Goal: Task Accomplishment & Management: Manage account settings

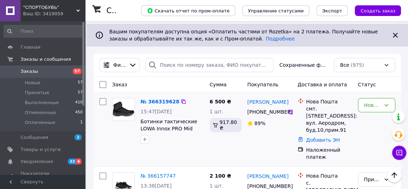
scroll to position [96, 0]
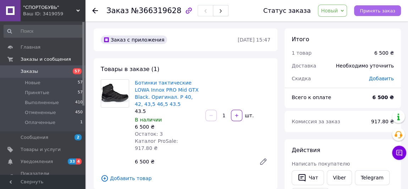
click at [387, 10] on span "Принять заказ" at bounding box center [376, 10] width 35 height 5
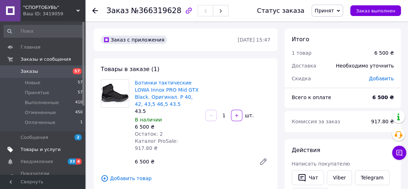
click at [39, 150] on span "Товары и услуги" at bounding box center [41, 149] width 40 height 6
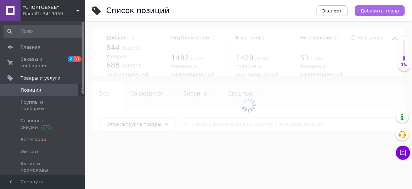
click at [379, 12] on span "Добавить товар" at bounding box center [380, 10] width 39 height 5
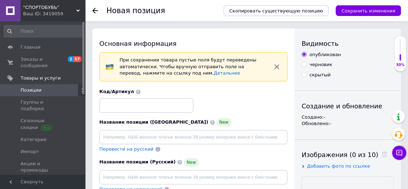
scroll to position [32, 0]
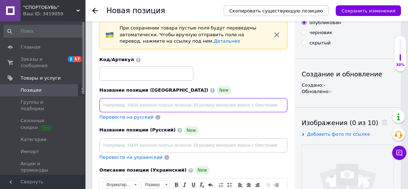
paste input "Зимние ботинки, [PERSON_NAME]. [GEOGRAPHIC_DATA]. Оригинал. 37,38,39,40,41"
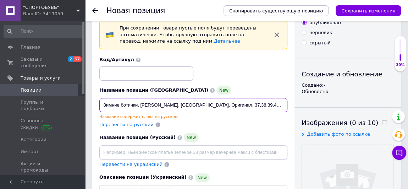
type input "Зимние ботинки, [PERSON_NAME]. [GEOGRAPHIC_DATA]. Оригинал. 37,38,39,40,41"
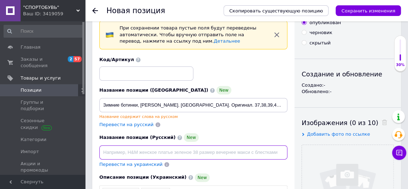
paste input "Зимние ботинки, [PERSON_NAME]. [GEOGRAPHIC_DATA]. Оригинал. 37,38,39,40,41"
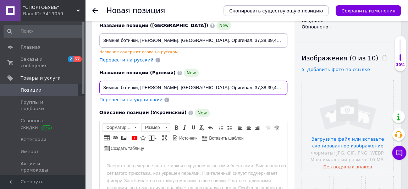
scroll to position [161, 0]
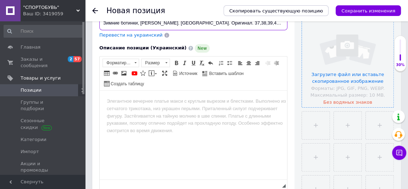
type input "Зимние ботинки, [PERSON_NAME]. [GEOGRAPHIC_DATA]. Оригинал. 37,38,39,40,41"
click at [350, 82] on input "file" at bounding box center [347, 61] width 91 height 91
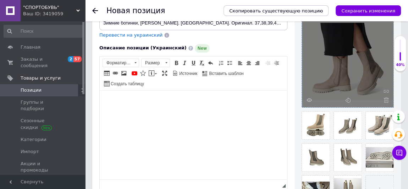
click at [113, 101] on body "Визуальный текстовый редактор, EC202A01-712A-481C-9316-77818AAFB3AD" at bounding box center [193, 100] width 173 height 7
click at [130, 105] on span "Вставить" at bounding box center [133, 104] width 25 height 9
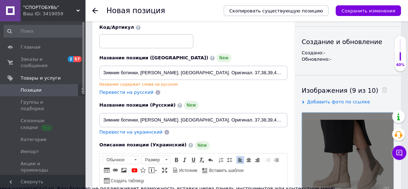
scroll to position [32, 0]
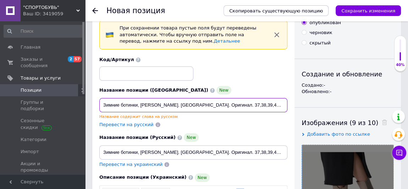
drag, startPoint x: 103, startPoint y: 103, endPoint x: 269, endPoint y: 105, distance: 166.6
click at [270, 105] on input "Зимние ботинки, [PERSON_NAME]. [GEOGRAPHIC_DATA]. Оригинал. 37,38,39,40,41" at bounding box center [193, 105] width 188 height 14
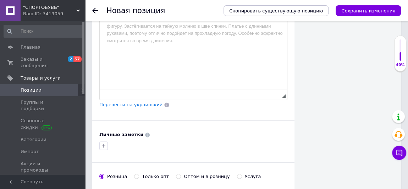
scroll to position [515, 0]
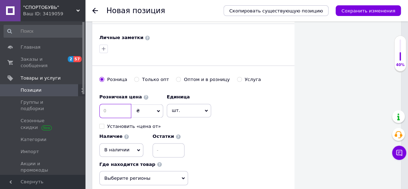
click at [114, 105] on input at bounding box center [115, 110] width 32 height 14
type input "3650"
click at [162, 145] on input at bounding box center [168, 150] width 32 height 14
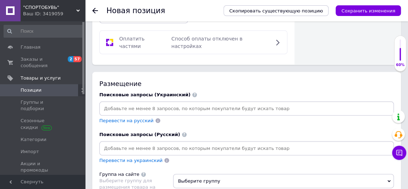
scroll to position [741, 0]
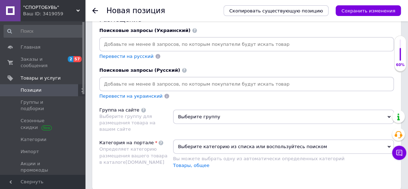
type input "5"
click at [199, 110] on span "Выберите группу" at bounding box center [283, 117] width 221 height 14
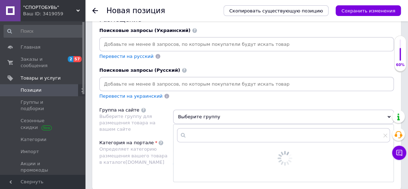
scroll to position [805, 0]
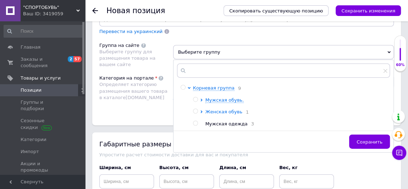
click at [211, 109] on span "Женская обувь" at bounding box center [223, 111] width 37 height 5
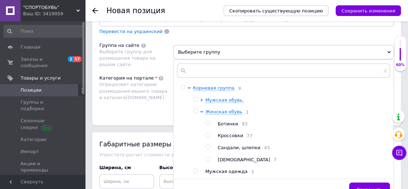
click at [208, 121] on input "radio" at bounding box center [207, 123] width 5 height 5
radio input "true"
click at [365, 186] on span "Сохранить" at bounding box center [369, 188] width 26 height 5
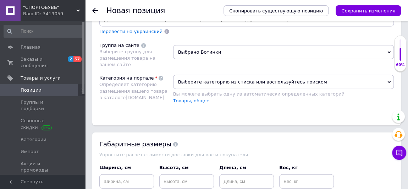
scroll to position [773, 0]
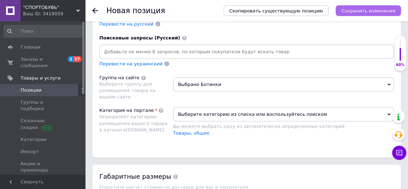
click at [364, 12] on icon "Сохранить изменения" at bounding box center [368, 10] width 54 height 5
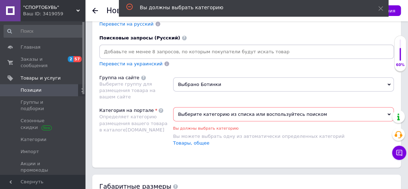
scroll to position [795, 0]
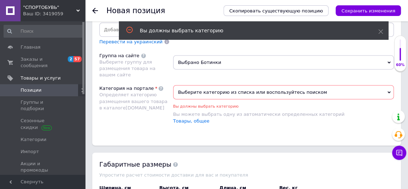
click at [228, 85] on span "Выберите категорию из списка или воспользуйтесь поиском" at bounding box center [283, 92] width 221 height 14
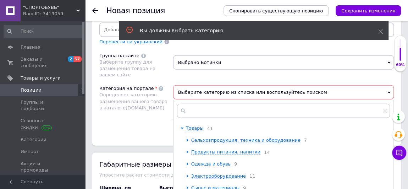
click at [204, 161] on span "Одежда и обувь" at bounding box center [211, 163] width 40 height 5
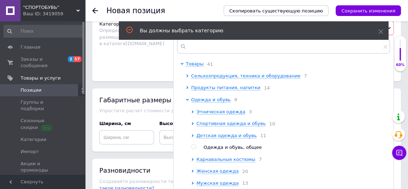
scroll to position [891, 0]
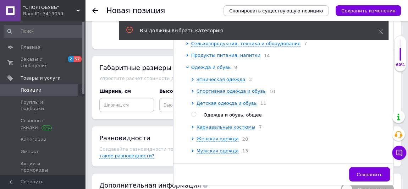
click at [209, 65] on span "Одежда и обувь" at bounding box center [211, 67] width 40 height 5
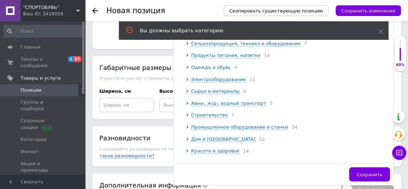
click at [209, 65] on span "Одежда и обувь" at bounding box center [211, 67] width 40 height 5
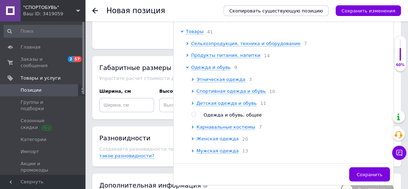
click at [212, 136] on span "Женская одежда" at bounding box center [217, 138] width 42 height 5
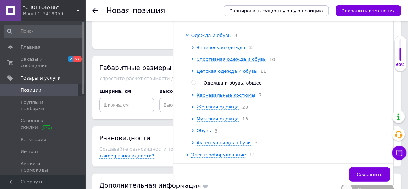
click at [202, 128] on span "Обувь" at bounding box center [203, 130] width 15 height 5
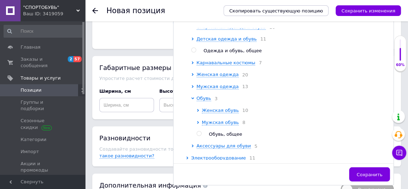
scroll to position [96, 0]
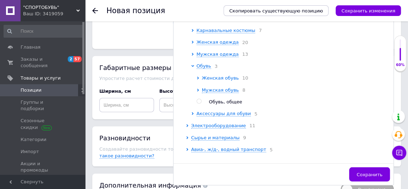
click at [219, 75] on span "Женская обувь" at bounding box center [220, 77] width 37 height 5
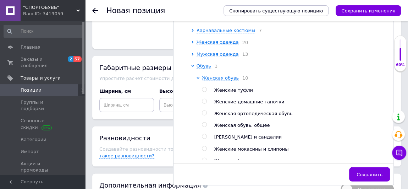
scroll to position [129, 0]
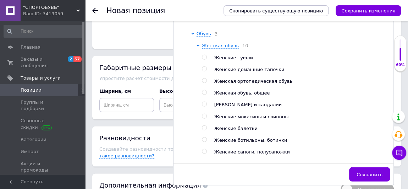
click at [204, 137] on input "radio" at bounding box center [204, 139] width 5 height 5
radio input "true"
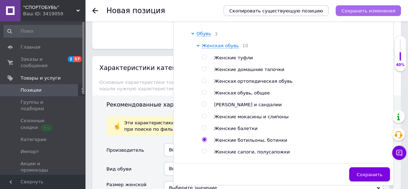
click at [362, 9] on icon "Сохранить изменения" at bounding box center [368, 10] width 54 height 5
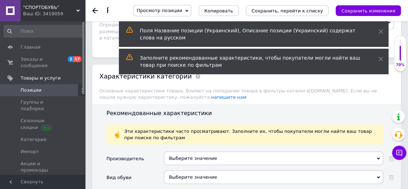
scroll to position [902, 0]
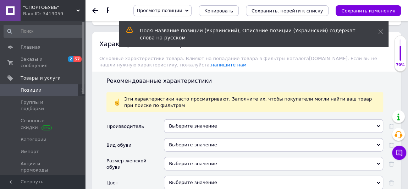
click at [197, 119] on div "Выберите значение" at bounding box center [273, 125] width 219 height 13
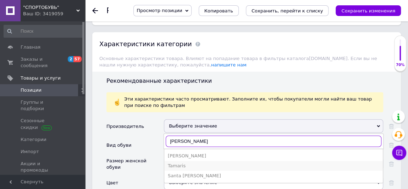
type input "[PERSON_NAME]"
click at [181, 162] on div "Tamaris" at bounding box center [273, 165] width 211 height 6
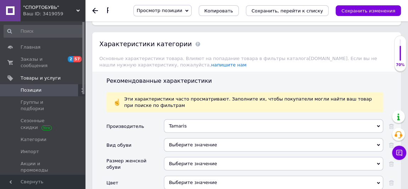
click at [189, 138] on div "Выберите значение" at bounding box center [273, 144] width 219 height 13
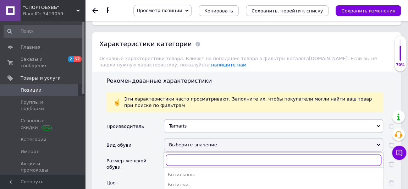
scroll to position [966, 0]
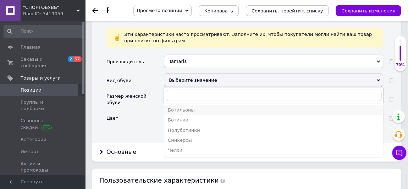
click at [194, 107] on div "Ботильоны" at bounding box center [273, 110] width 211 height 6
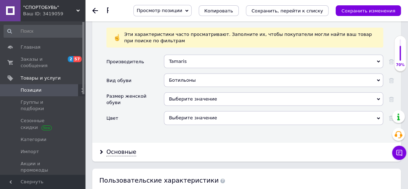
click at [197, 92] on div "Выберите значение" at bounding box center [273, 98] width 219 height 13
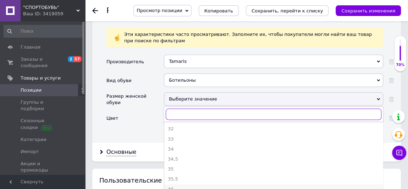
scroll to position [64, 0]
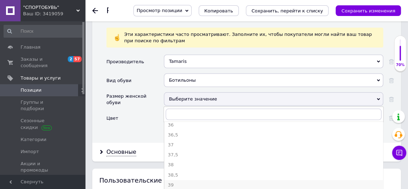
click at [182, 181] on div "39" at bounding box center [273, 184] width 211 height 6
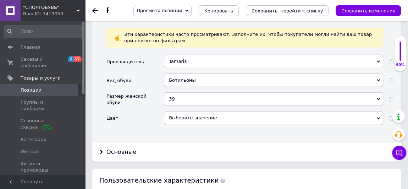
click at [183, 111] on div "Выберите значение" at bounding box center [273, 117] width 219 height 13
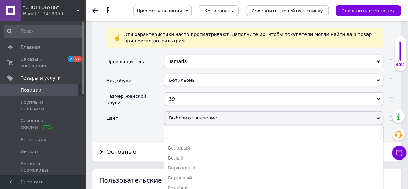
click at [127, 116] on div "Цвет" at bounding box center [134, 120] width 57 height 19
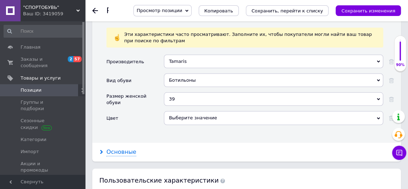
click at [124, 148] on div "Основные" at bounding box center [121, 152] width 30 height 8
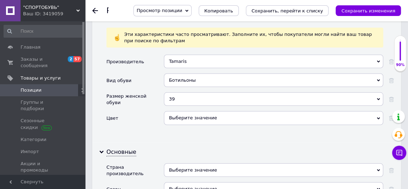
scroll to position [1031, 0]
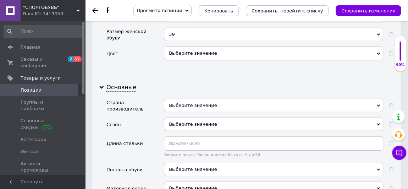
click at [204, 117] on div "Выберите значение" at bounding box center [273, 123] width 219 height 13
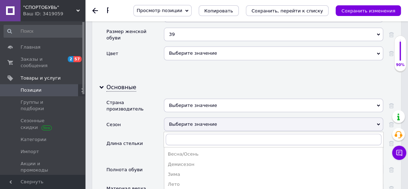
click at [147, 140] on div "Длина стельки" at bounding box center [134, 149] width 57 height 26
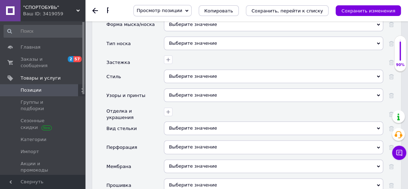
scroll to position [1482, 0]
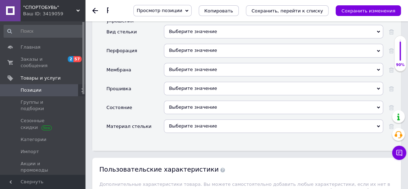
click at [183, 100] on div "Выберите значение" at bounding box center [273, 106] width 219 height 13
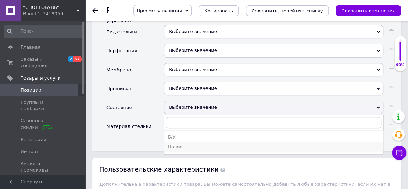
click at [179, 144] on div "Новое" at bounding box center [273, 147] width 211 height 6
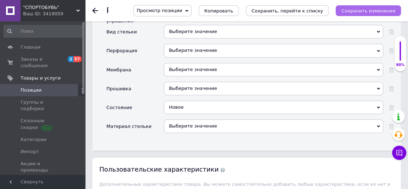
click at [371, 9] on icon "Сохранить изменения" at bounding box center [368, 10] width 54 height 5
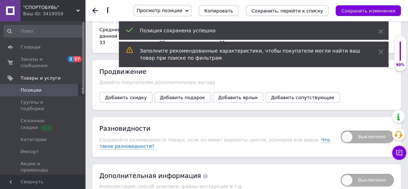
scroll to position [1750, 0]
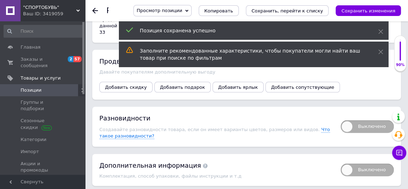
click at [360, 120] on span "Выключено" at bounding box center [366, 126] width 53 height 13
click at [340, 115] on input "Выключено" at bounding box center [338, 117] width 5 height 5
checkbox input "true"
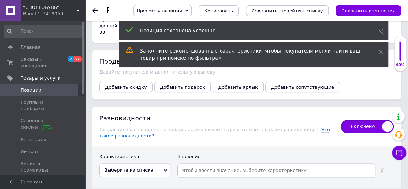
click at [165, 163] on span "Выберите из списка" at bounding box center [134, 169] width 71 height 13
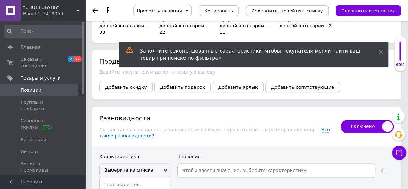
scroll to position [1782, 0]
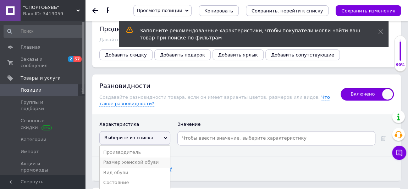
click at [141, 157] on li "Размер женской обуви" at bounding box center [135, 162] width 70 height 10
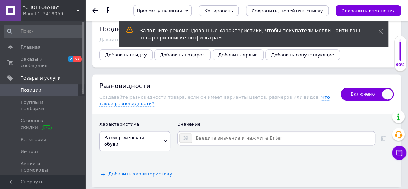
click at [206, 133] on input at bounding box center [282, 138] width 181 height 11
type input "37"
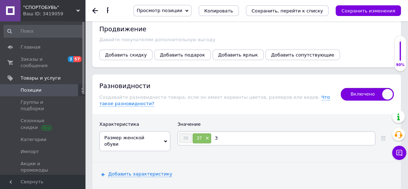
type input "38"
type input "40"
type input "41"
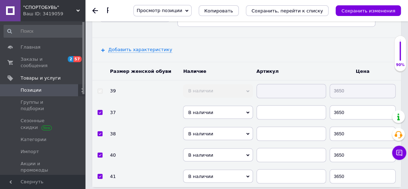
scroll to position [1939, 0]
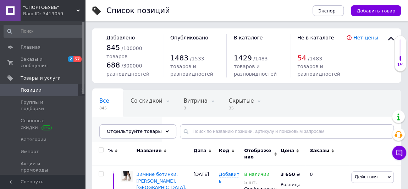
scroll to position [64, 0]
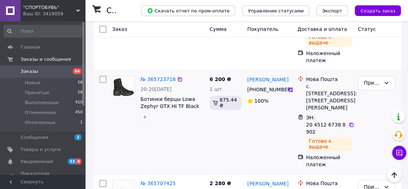
scroll to position [483, 0]
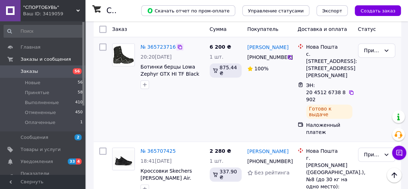
click at [177, 46] on icon at bounding box center [180, 47] width 6 height 6
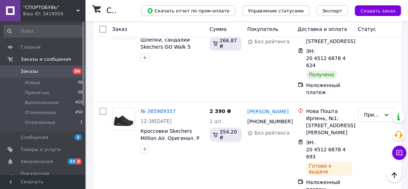
scroll to position [419, 0]
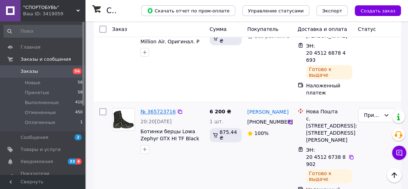
click at [157, 111] on link "№ 365723716" at bounding box center [157, 111] width 35 height 6
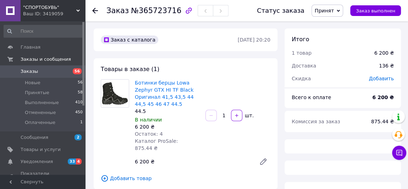
scroll to position [129, 0]
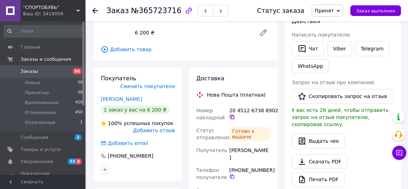
click at [232, 114] on icon at bounding box center [232, 116] width 4 height 4
